Goal: Information Seeking & Learning: Find specific fact

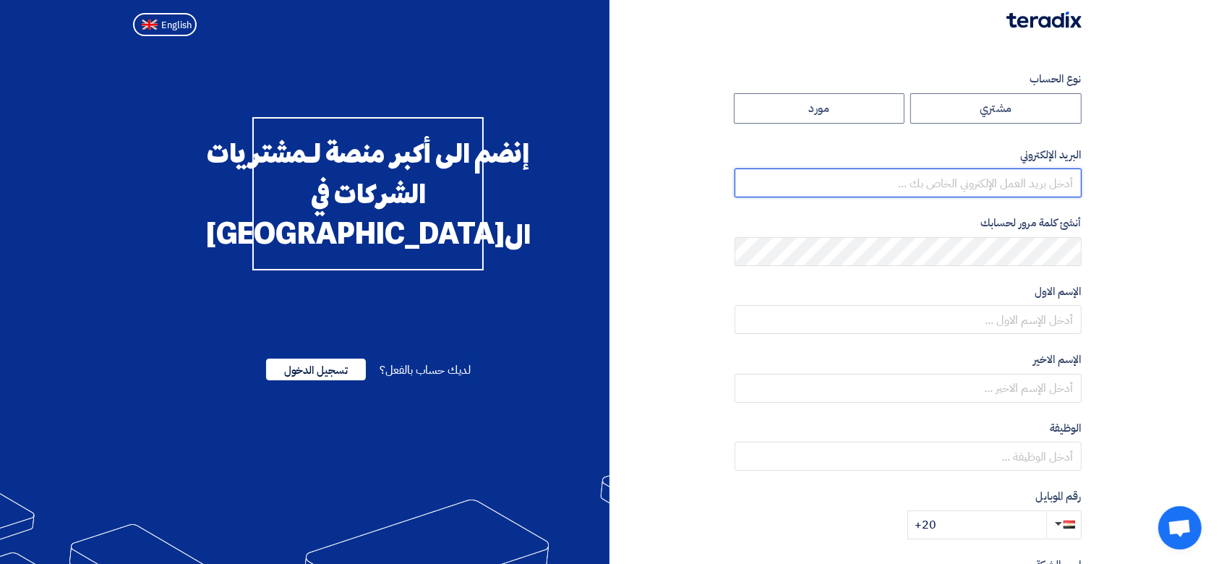
type input "[EMAIL_ADDRESS][DOMAIN_NAME]"
click at [329, 388] on div "لديك حساب بالفعل؟ تسجيل الدخول" at bounding box center [368, 369] width 219 height 36
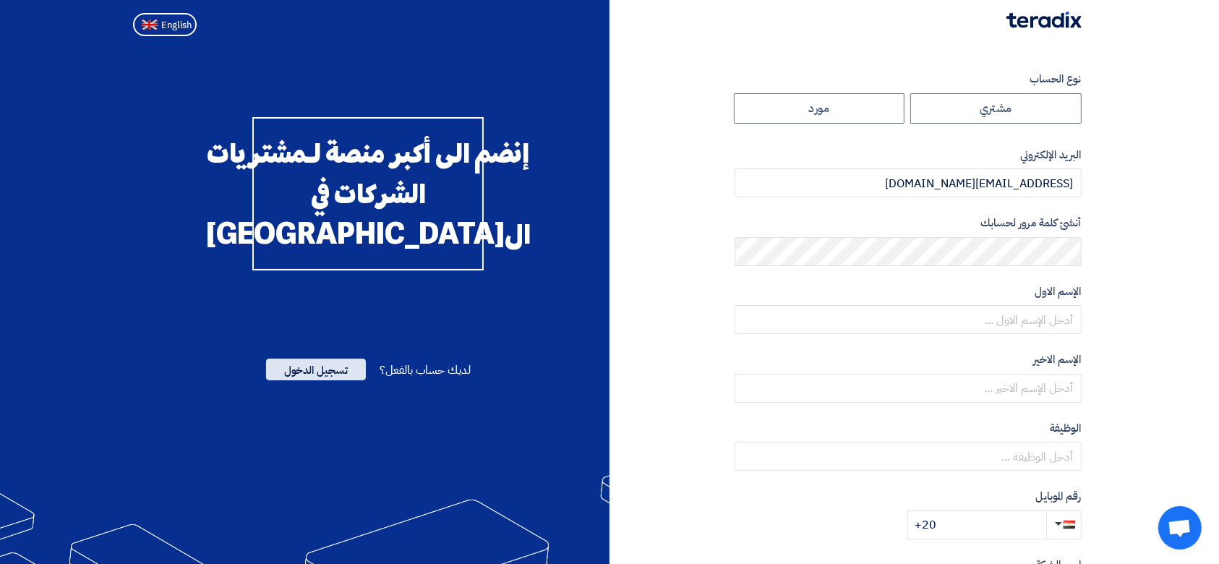
click at [325, 380] on span "تسجيل الدخول" at bounding box center [316, 370] width 100 height 22
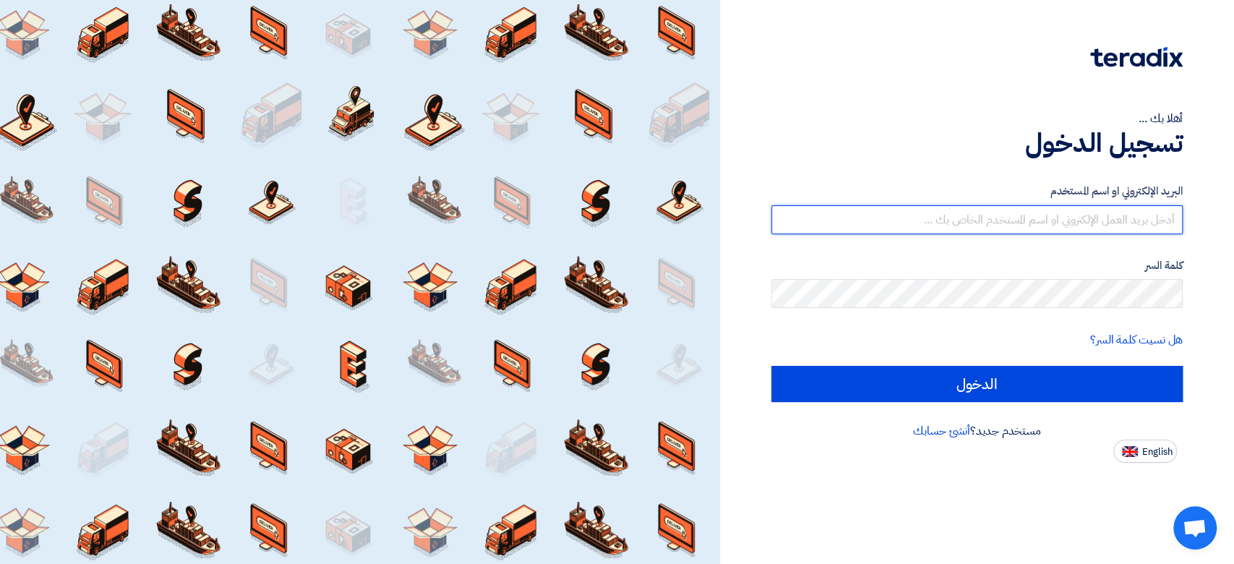
type input "[EMAIL_ADDRESS][DOMAIN_NAME]"
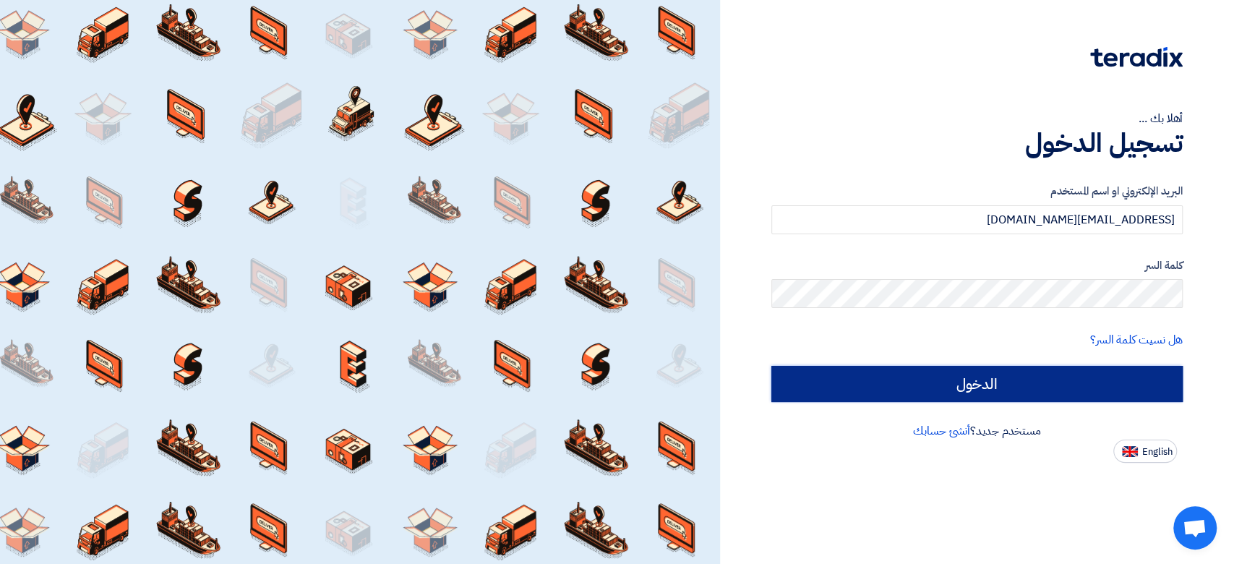
click at [908, 384] on input "الدخول" at bounding box center [976, 384] width 411 height 36
type input "Sign in"
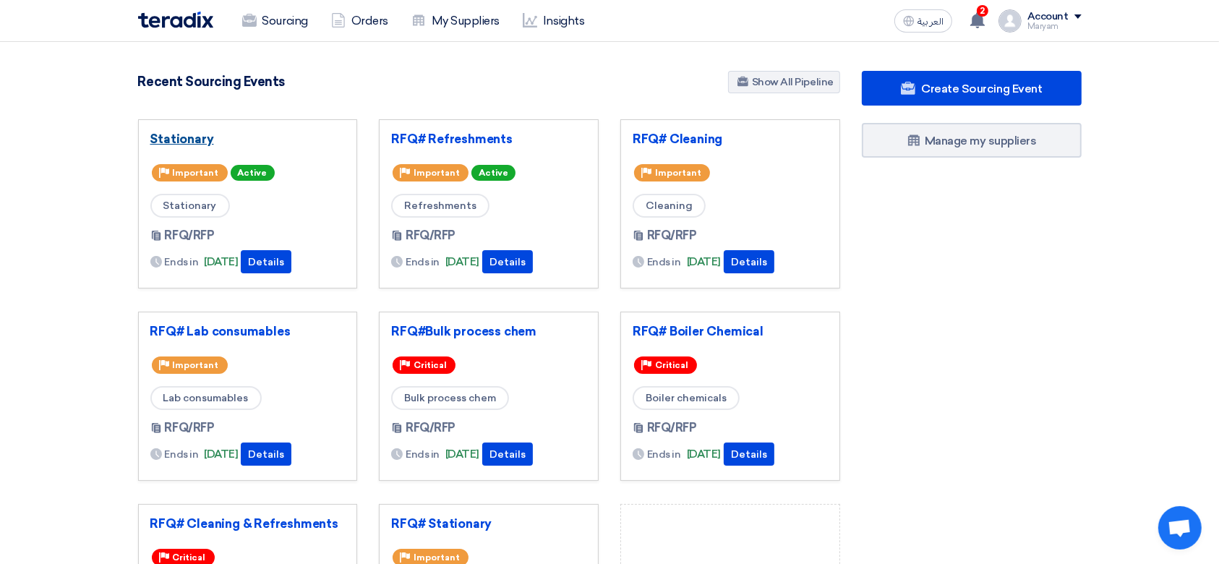
click at [184, 138] on link "Stationary" at bounding box center [247, 139] width 195 height 14
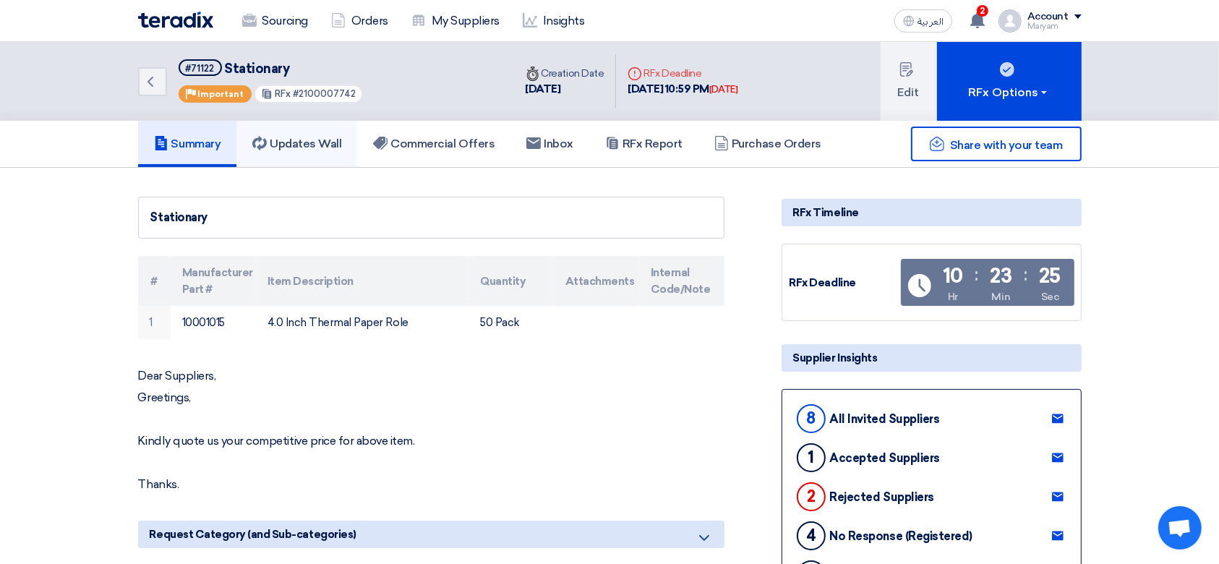
click at [310, 129] on link "Updates Wall" at bounding box center [296, 144] width 121 height 46
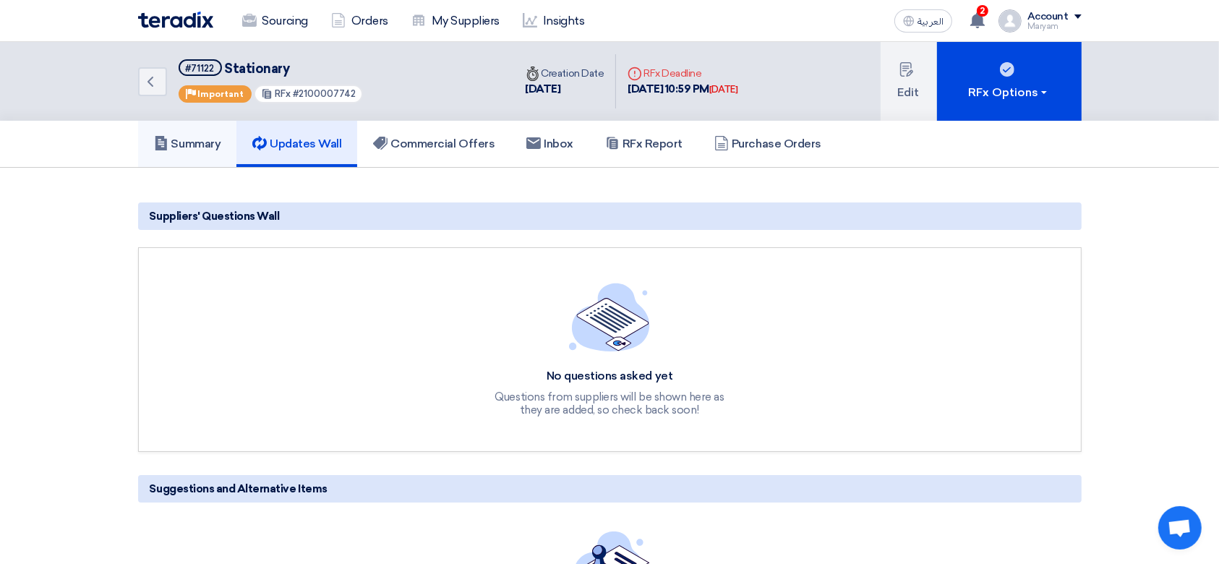
click at [176, 148] on h5 "Summary" at bounding box center [187, 144] width 67 height 14
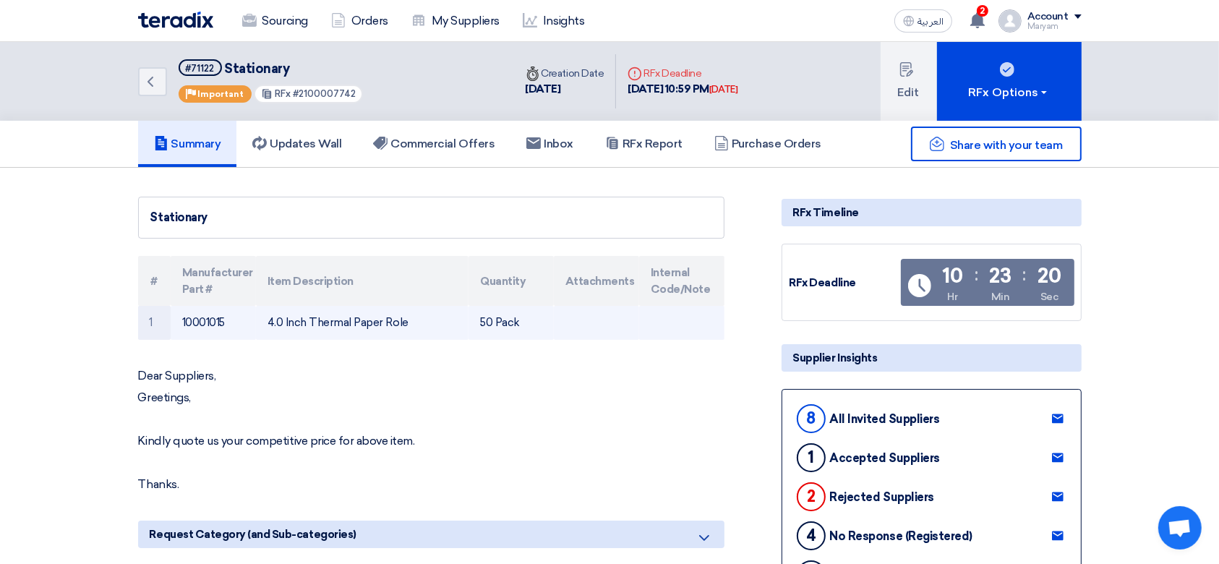
click at [185, 319] on td "10001015" at bounding box center [213, 323] width 85 height 34
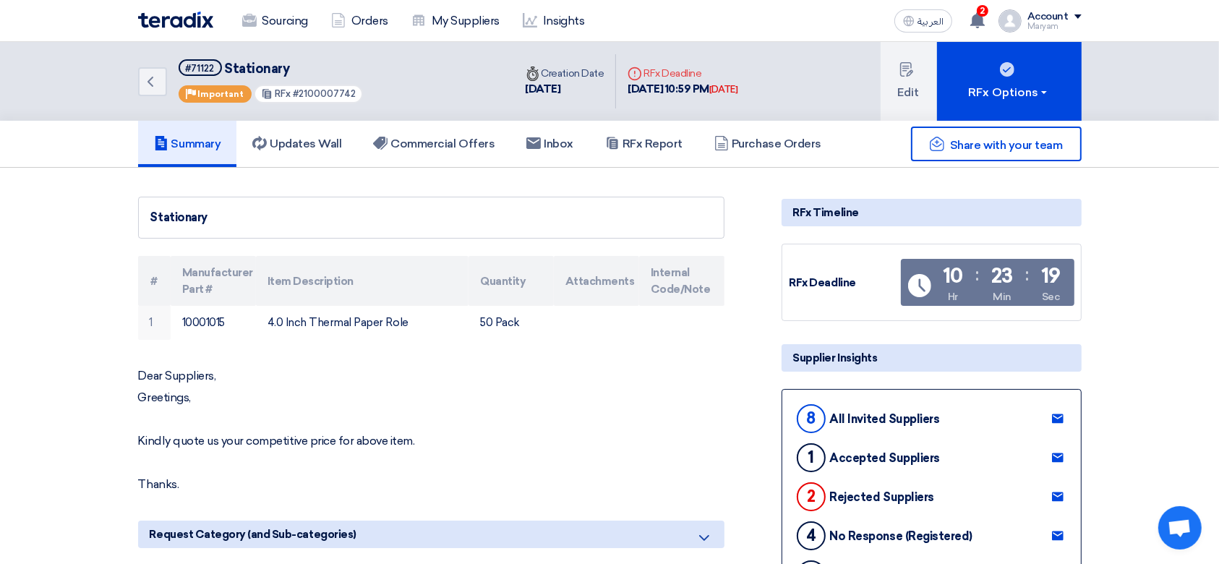
copy td "10001015"
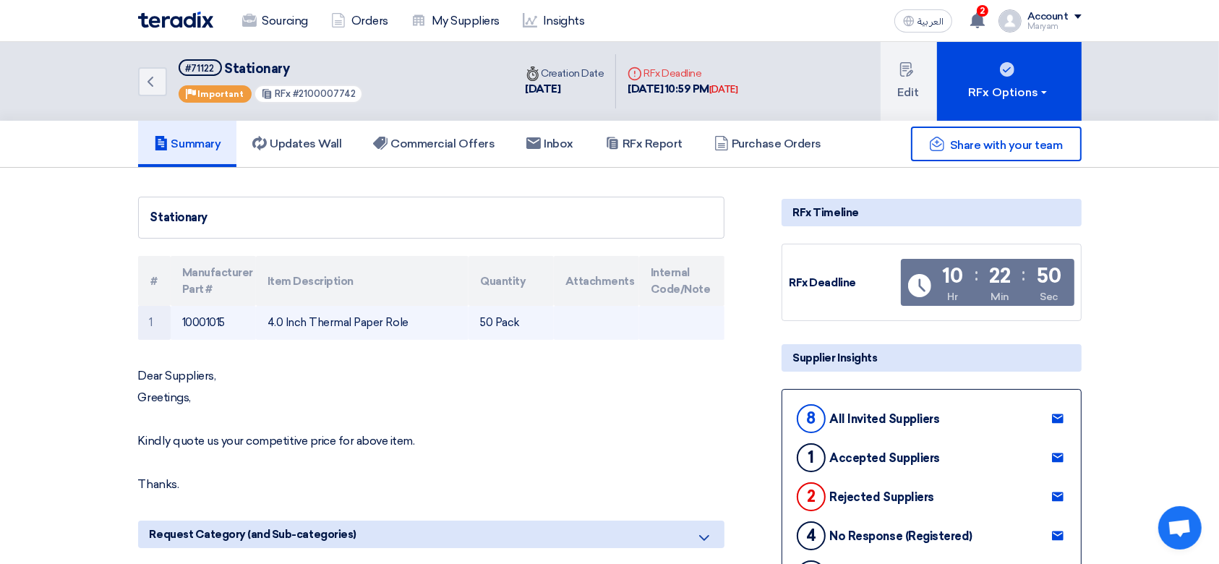
drag, startPoint x: 272, startPoint y: 316, endPoint x: 367, endPoint y: 319, distance: 95.5
click at [272, 316] on td "4.0 Inch Thermal Paper Role" at bounding box center [362, 323] width 213 height 34
drag, startPoint x: 308, startPoint y: 321, endPoint x: 378, endPoint y: 321, distance: 70.1
click at [378, 321] on td "4.0 Inch Thermal Paper Role" at bounding box center [362, 323] width 213 height 34
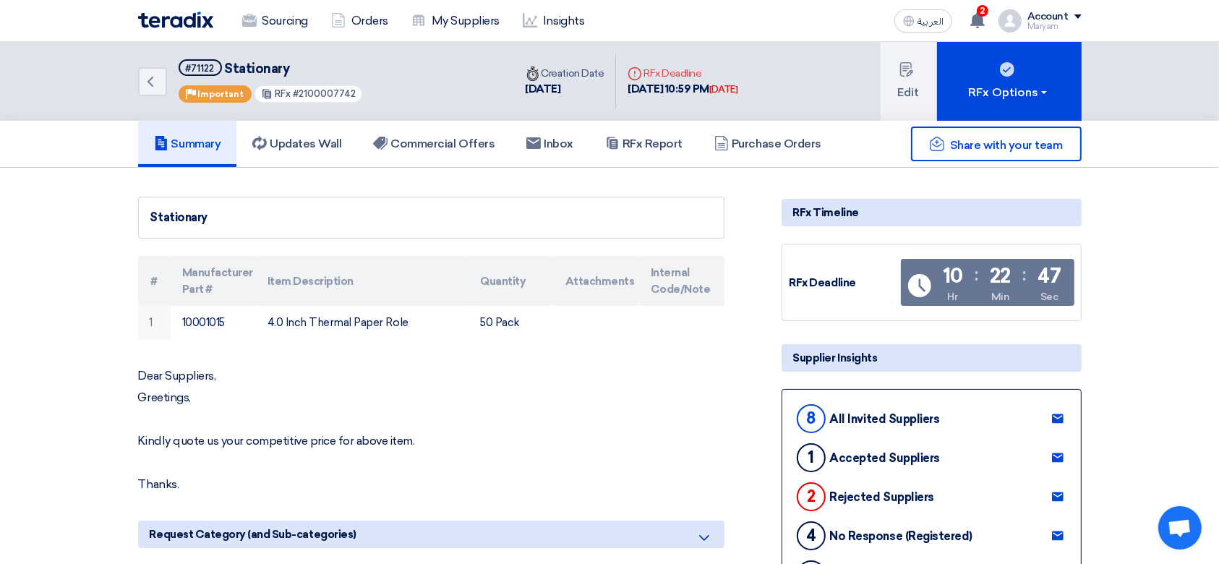
copy td "Thermal Paper"
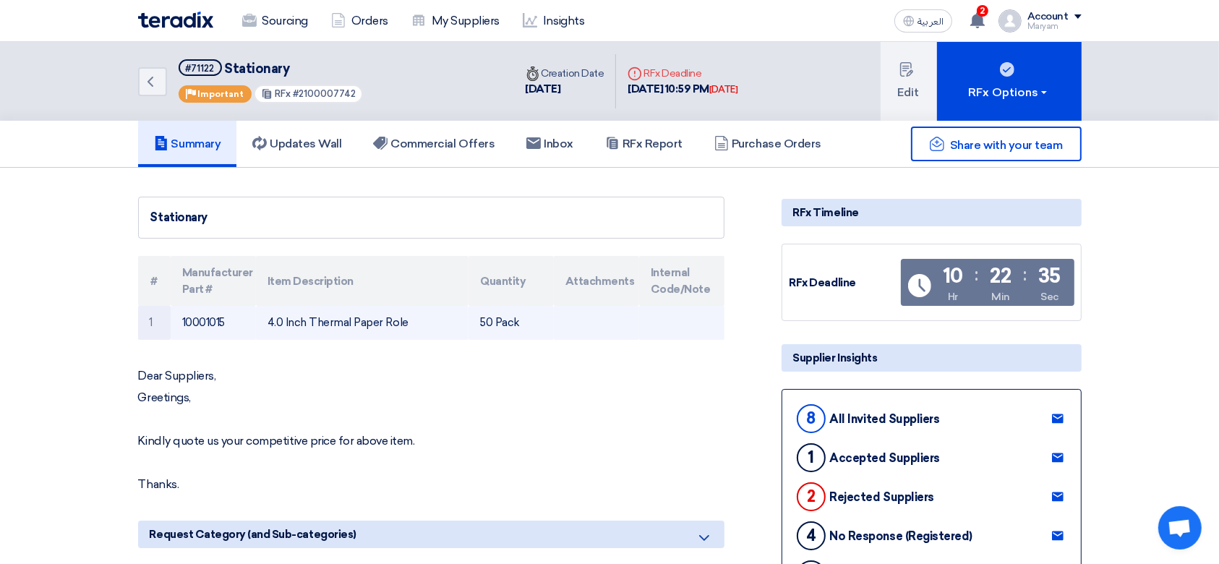
click at [269, 322] on td "4.0 Inch Thermal Paper Role" at bounding box center [362, 323] width 213 height 34
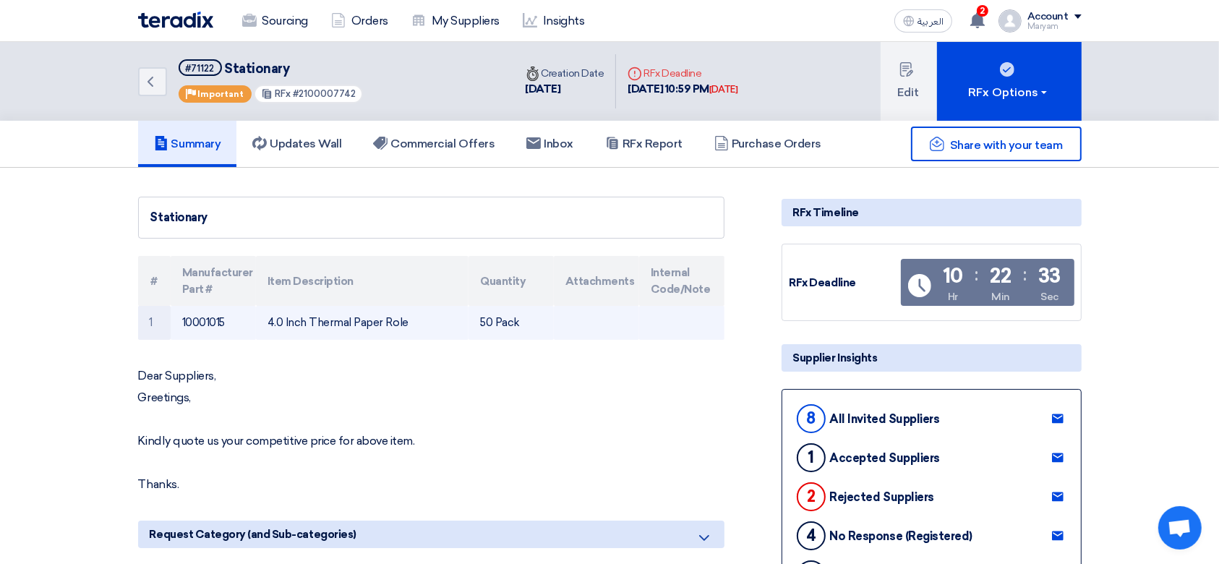
click at [202, 314] on td "10001015" at bounding box center [213, 323] width 85 height 34
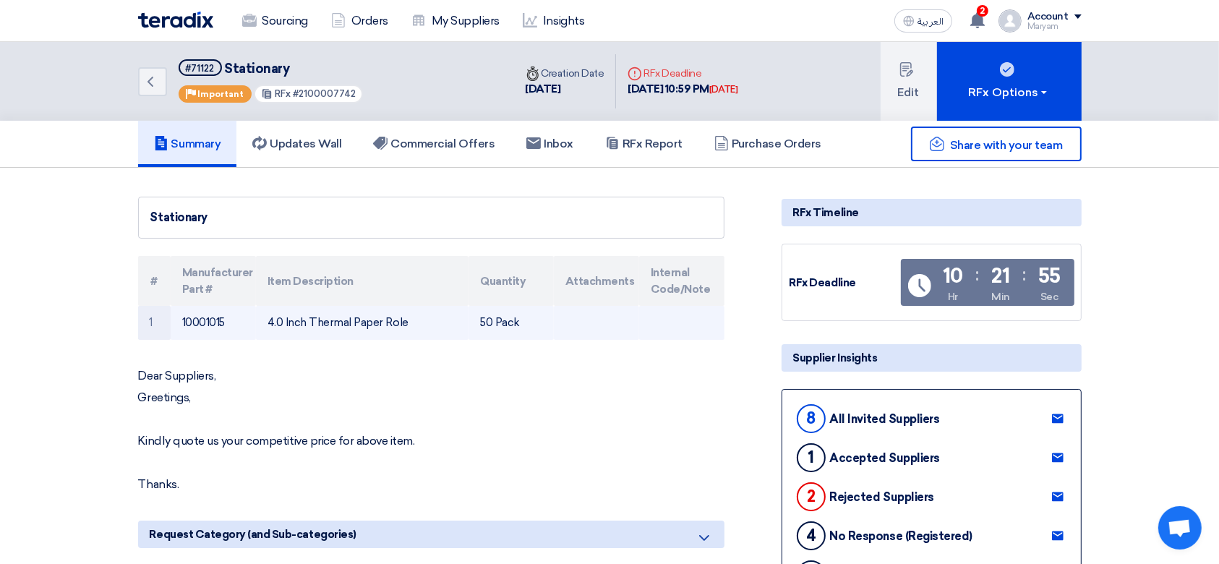
drag, startPoint x: 403, startPoint y: 324, endPoint x: 261, endPoint y: 317, distance: 141.9
click at [261, 317] on td "4.0 Inch Thermal Paper Role" at bounding box center [362, 323] width 213 height 34
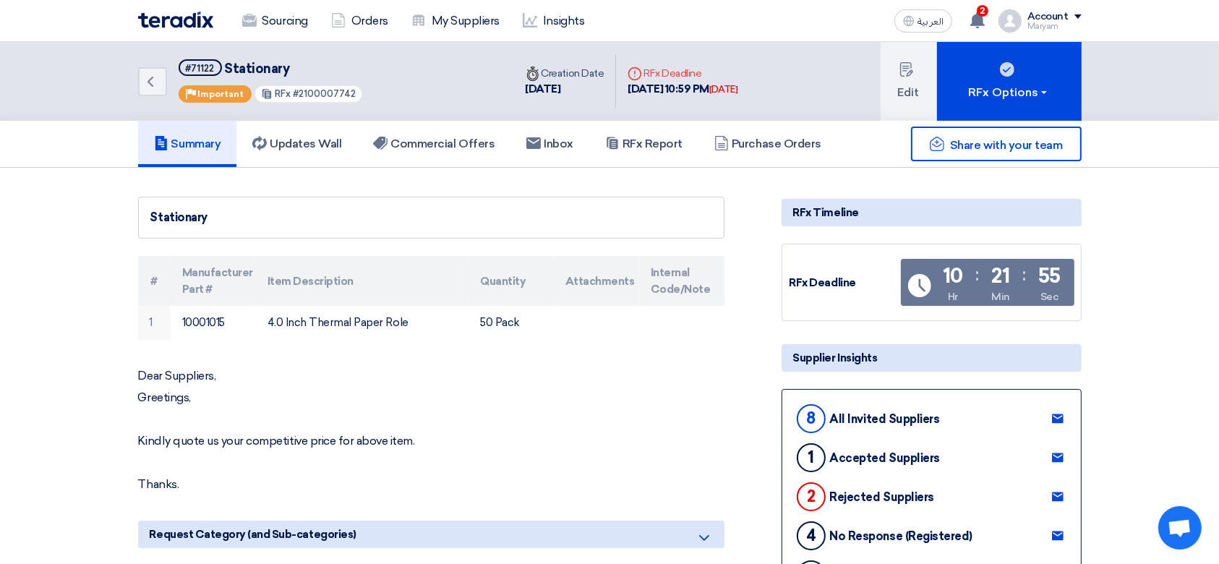
copy td "4.0 Inch Thermal Paper Role"
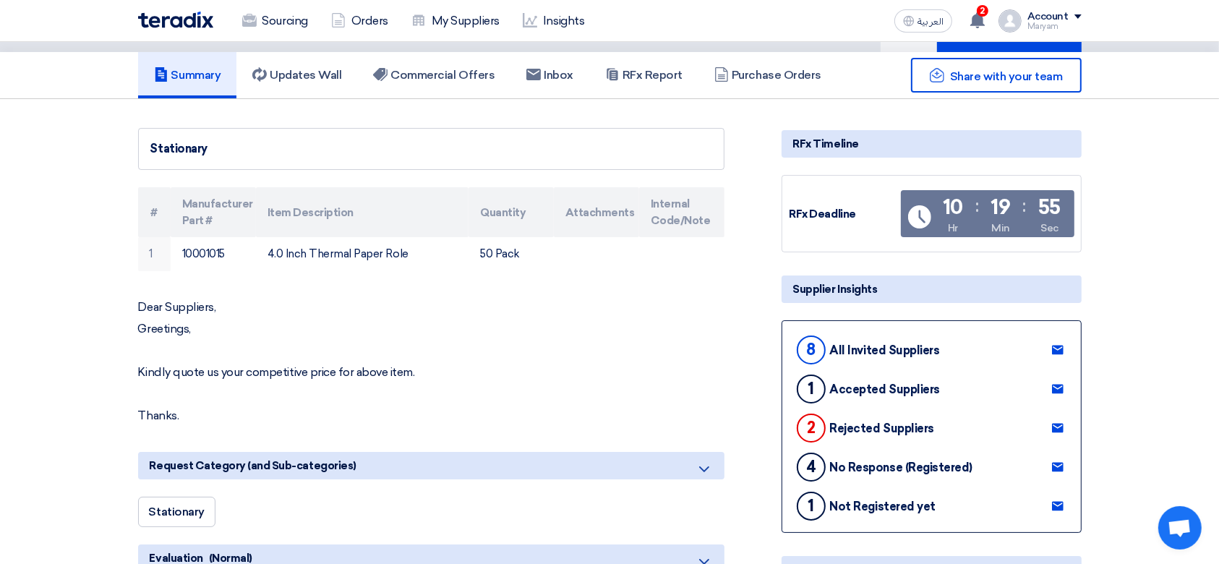
scroll to position [192, 0]
